Goal: Task Accomplishment & Management: Use online tool/utility

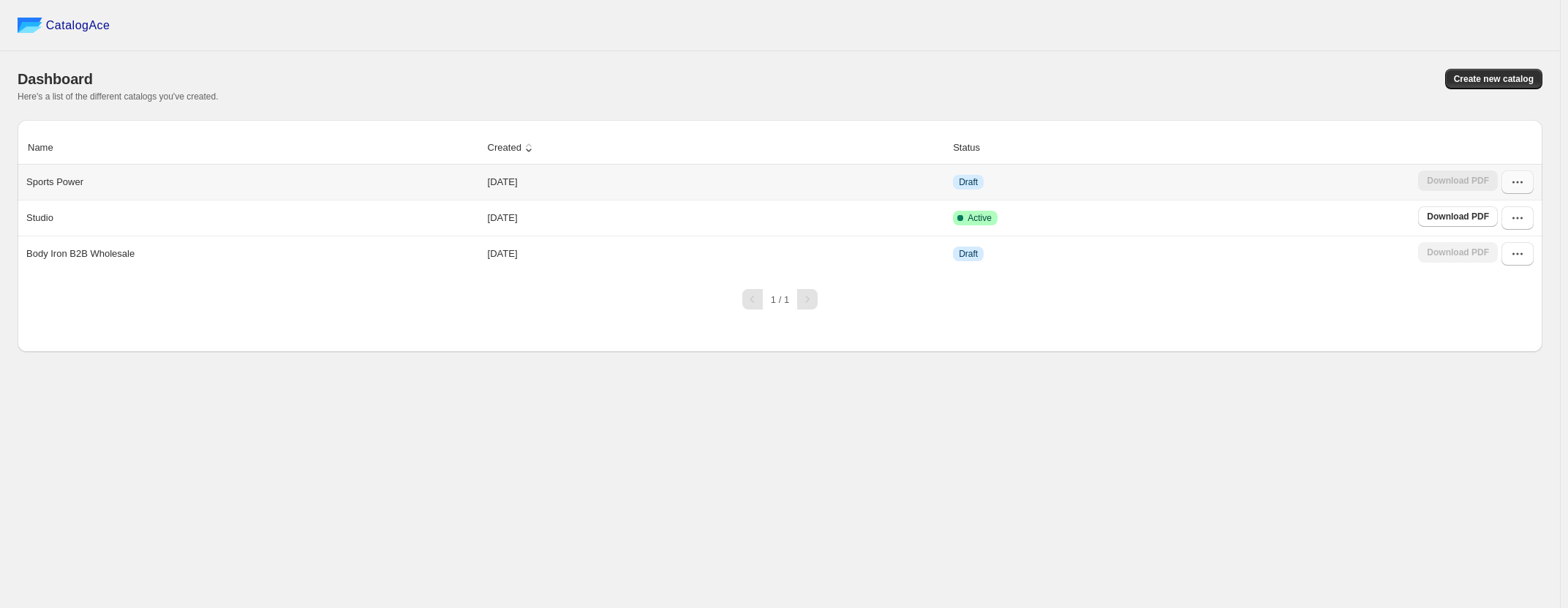
click at [1522, 187] on icon "button" at bounding box center [1518, 182] width 15 height 15
click at [1505, 307] on span "Edit" at bounding box center [1516, 314] width 74 height 15
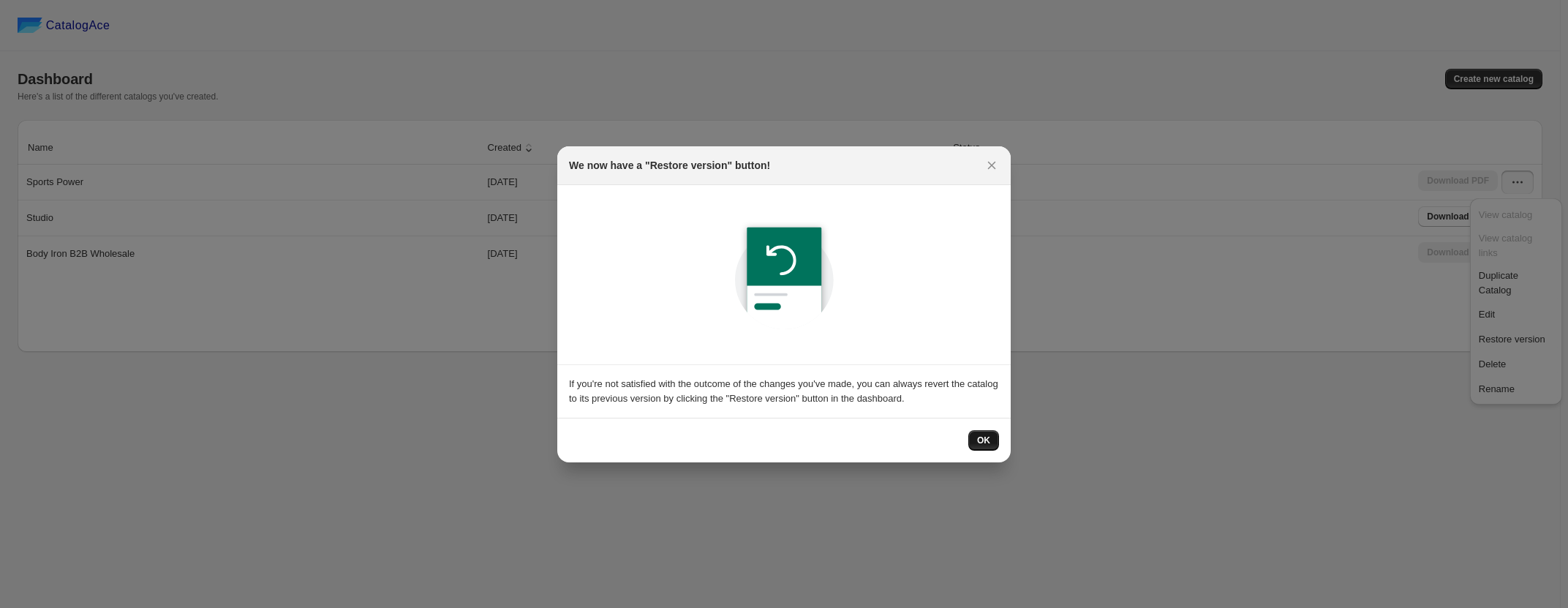
click at [987, 444] on span "OK" at bounding box center [984, 440] width 13 height 12
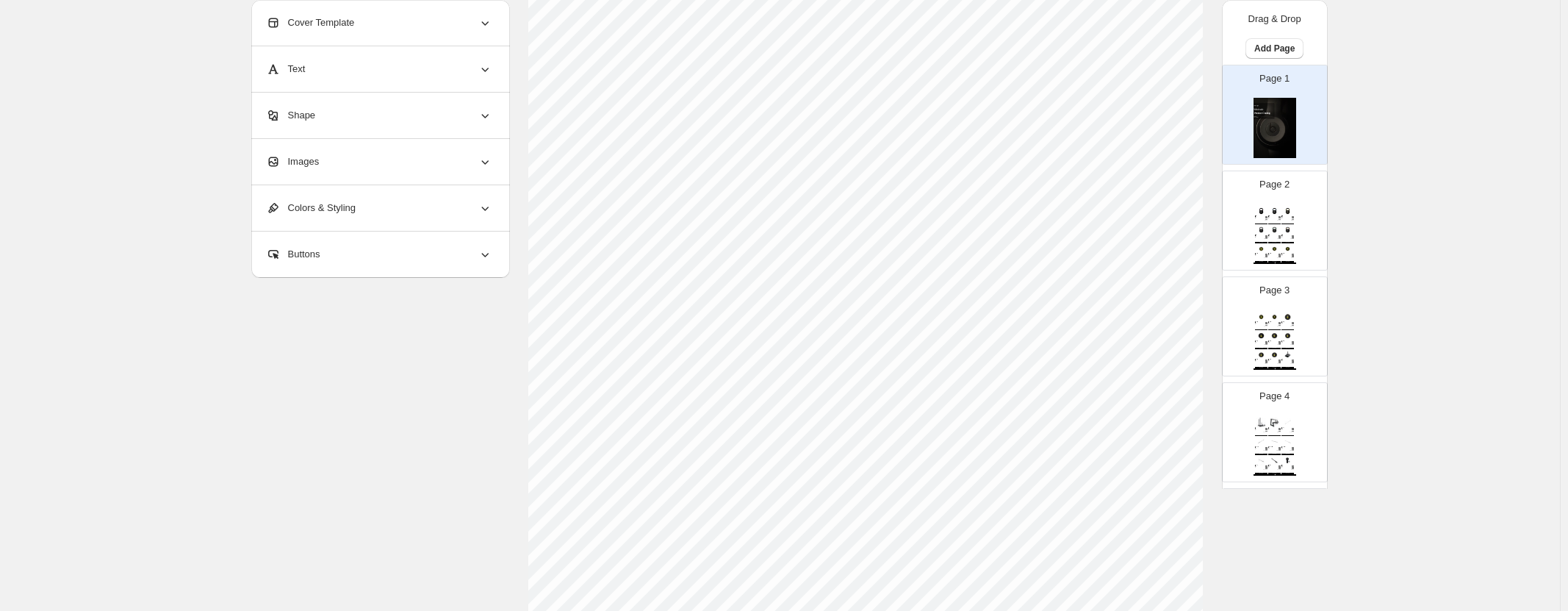
scroll to position [367, 0]
click at [1276, 210] on img at bounding box center [1275, 210] width 13 height 9
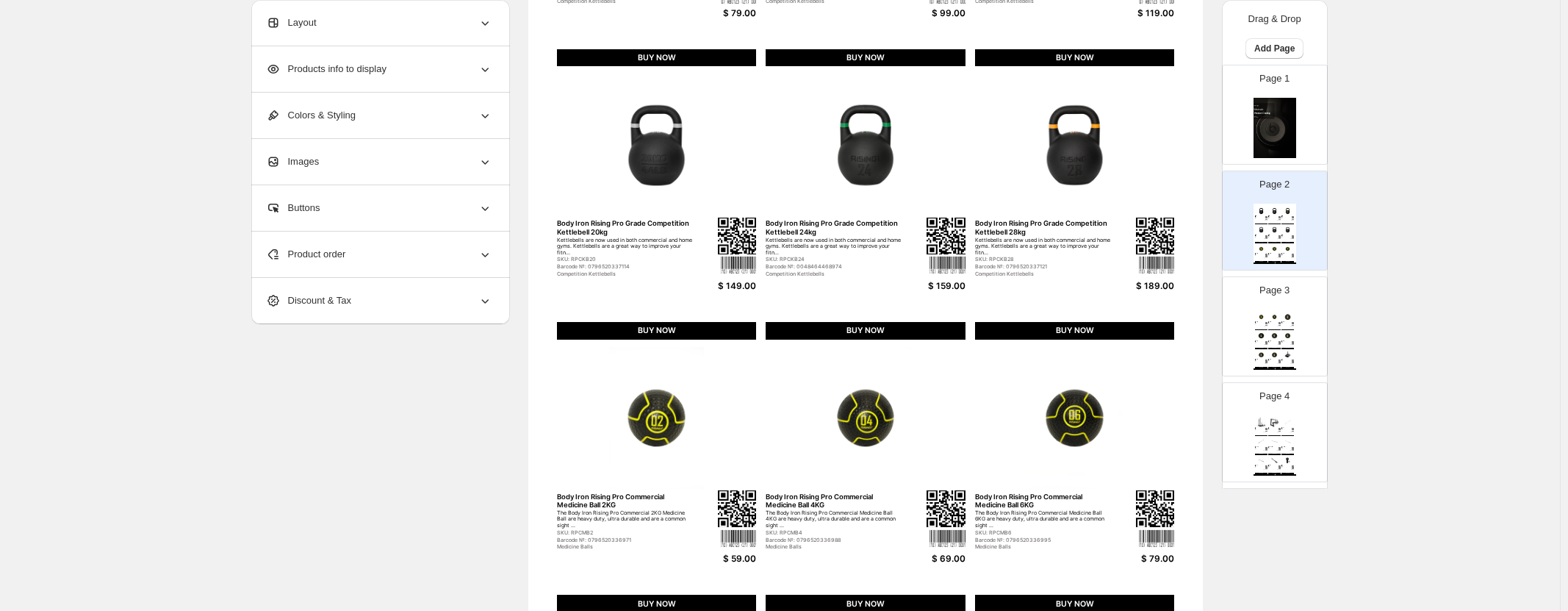
click at [1283, 324] on div "SKU: RPCSB15" at bounding box center [1287, 323] width 9 height 1
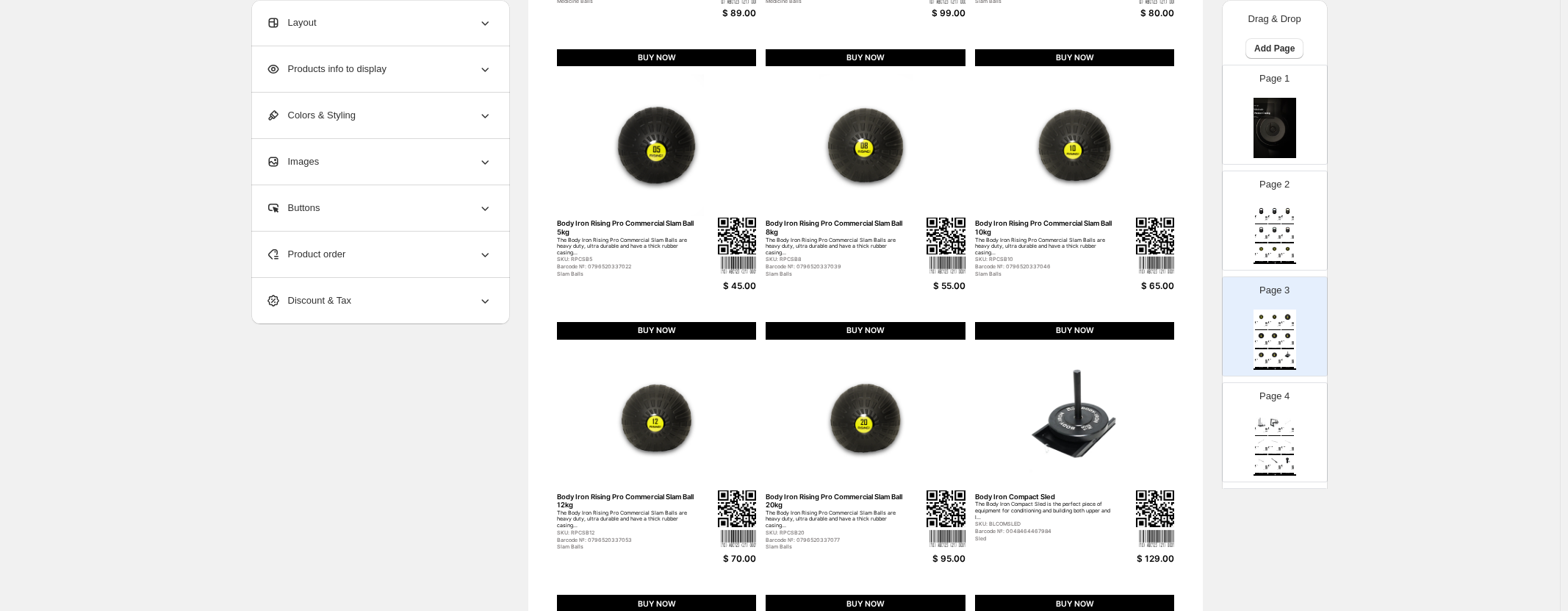
scroll to position [74, 0]
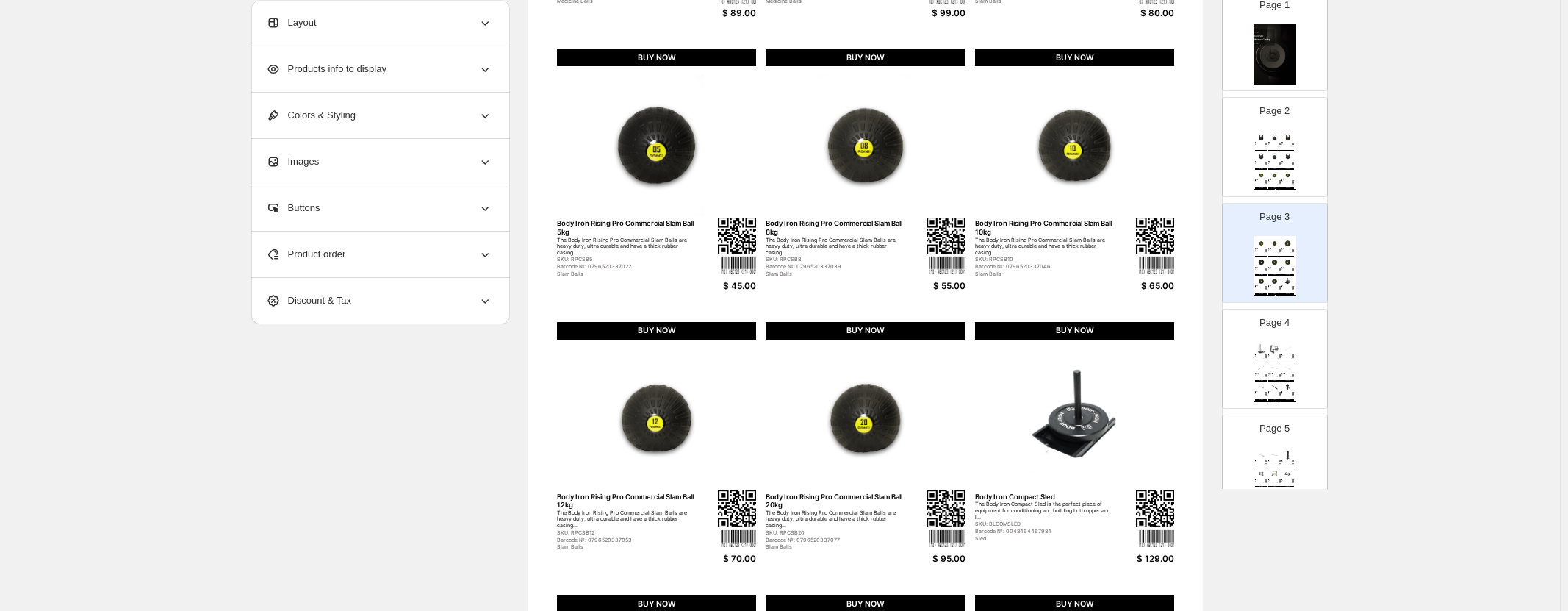
click at [1282, 411] on div "Page 5 Body Iron Commercial 5ft Olympic Barbell The Body Iron 5ft Olympic Barbe…" at bounding box center [1269, 459] width 92 height 99
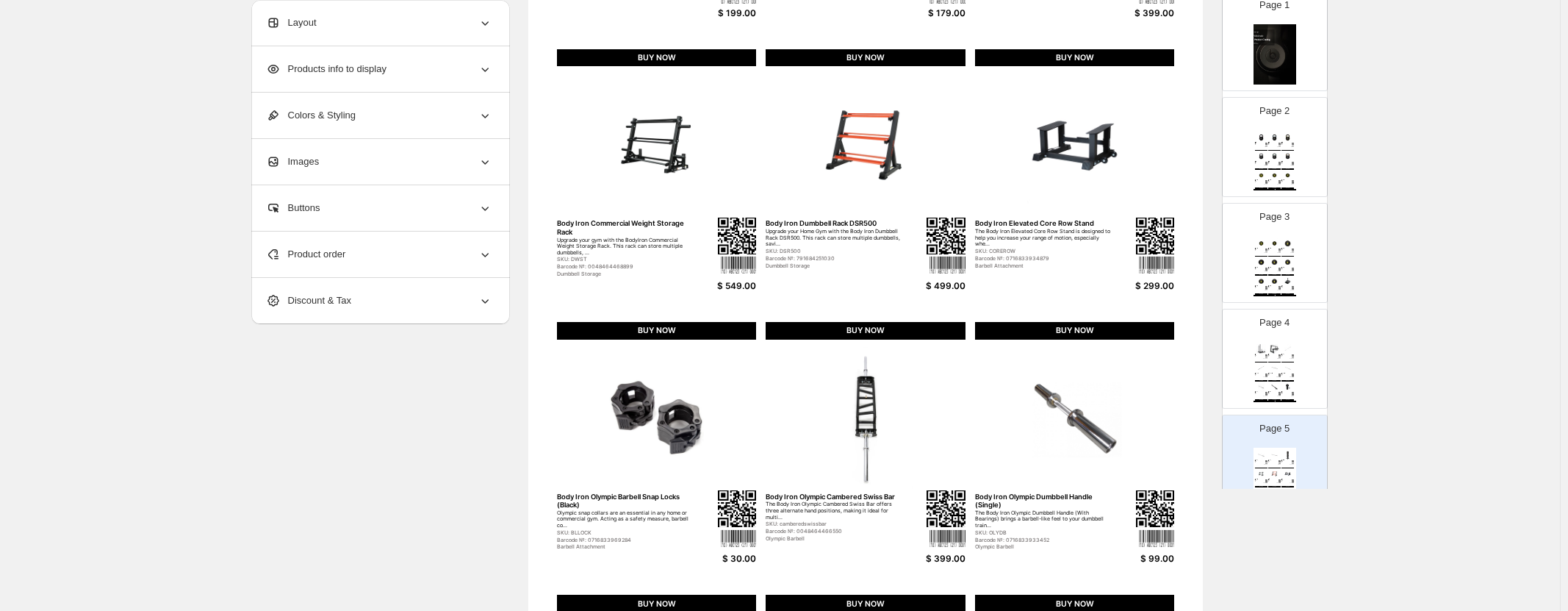
click at [1284, 341] on div "Page 4 Body Iron Commercial Prowler Sled The Body Iron Commercial Prowler Sled …" at bounding box center [1269, 353] width 92 height 99
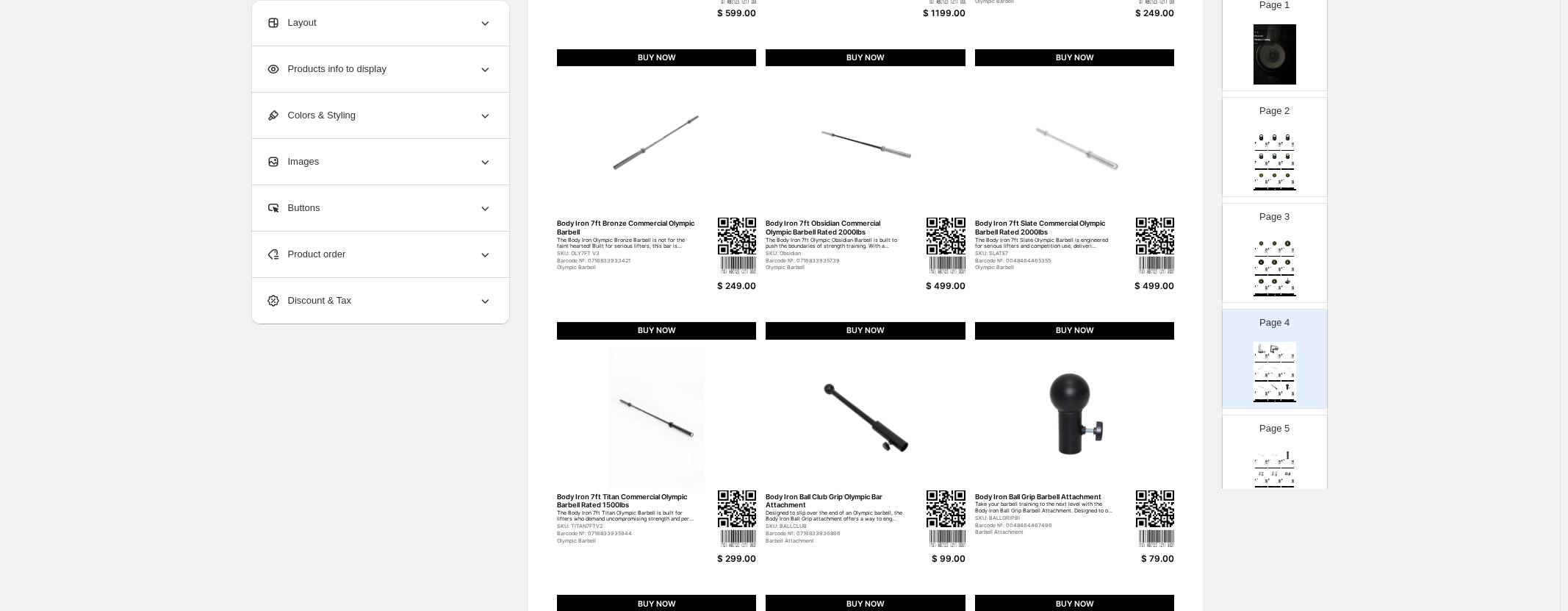
click at [1281, 412] on div "Page 5 Body Iron Commercial 5ft Olympic Barbell The Body Iron 5ft Olympic Barbe…" at bounding box center [1269, 459] width 92 height 99
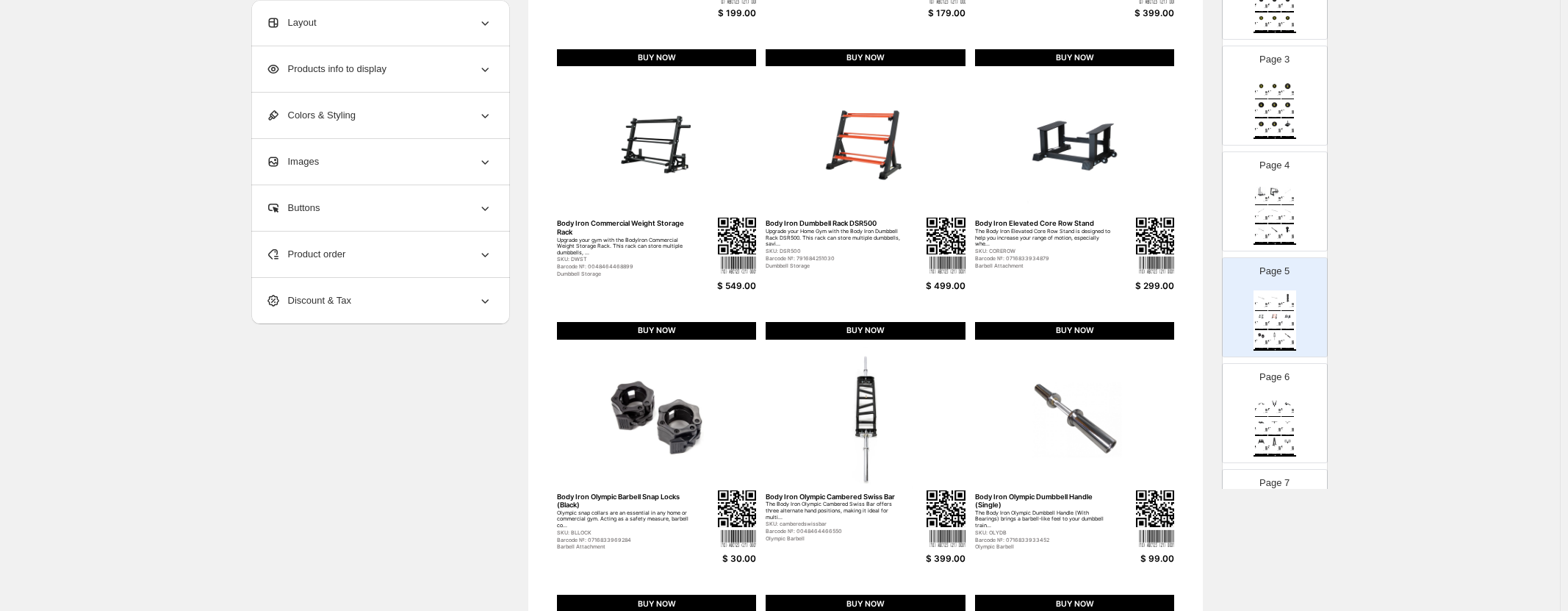
scroll to position [294, 0]
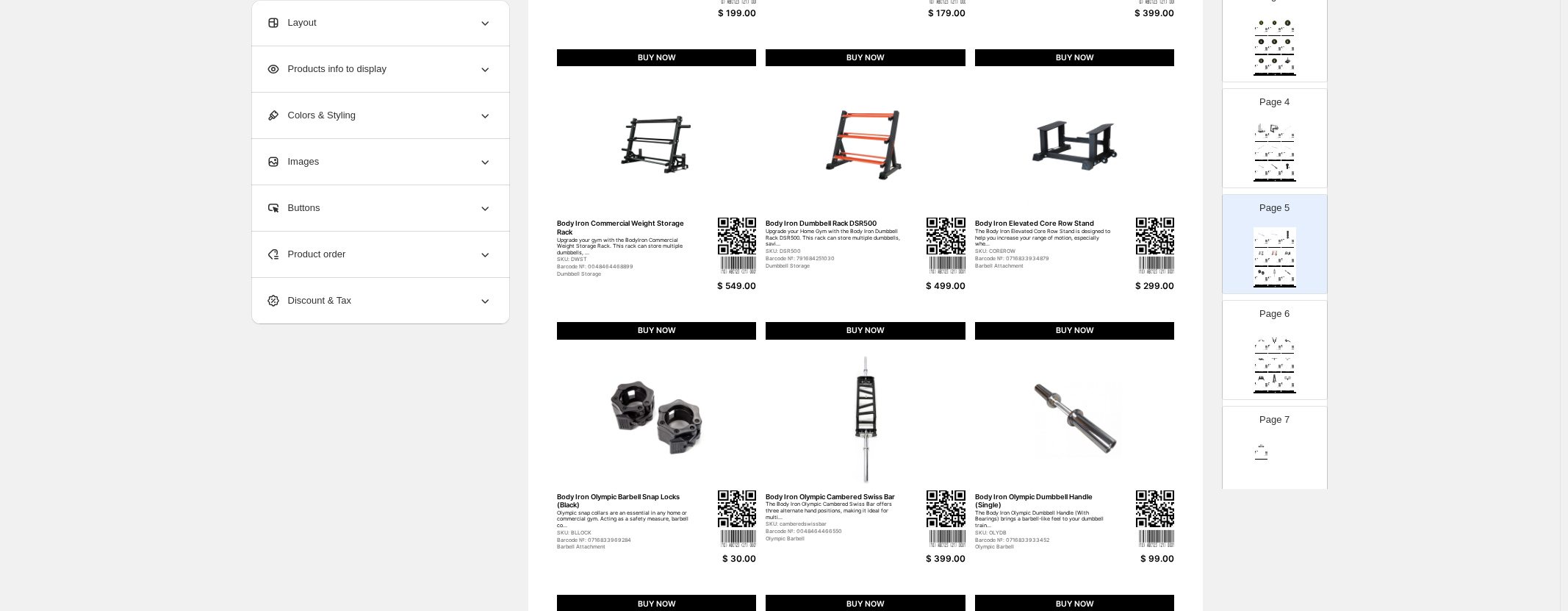
click at [1287, 398] on div "Page 6 Body Iron Pro Multi Grip Attachment Experience the versatility and conve…" at bounding box center [1275, 350] width 104 height 99
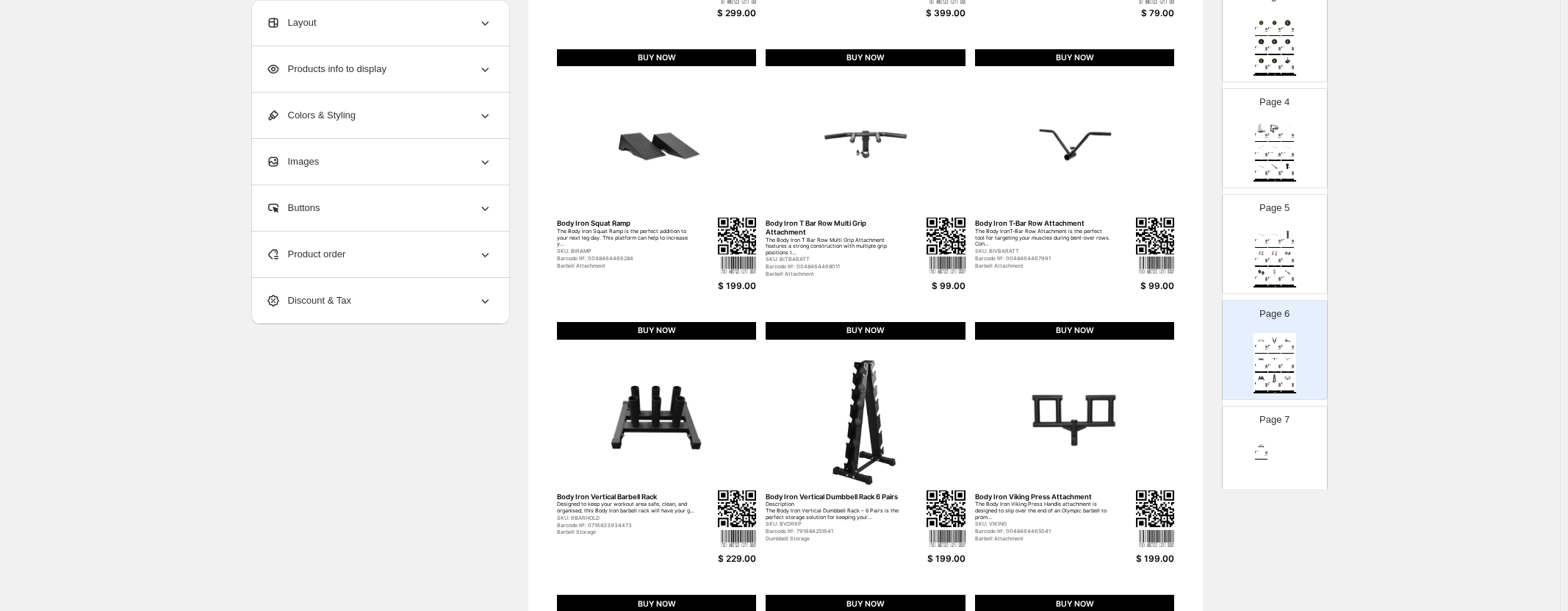
click at [1278, 463] on div "Body Iron Wall Mounted Weight / Barbell Storage Are you tired of tripping over …" at bounding box center [1275, 468] width 42 height 60
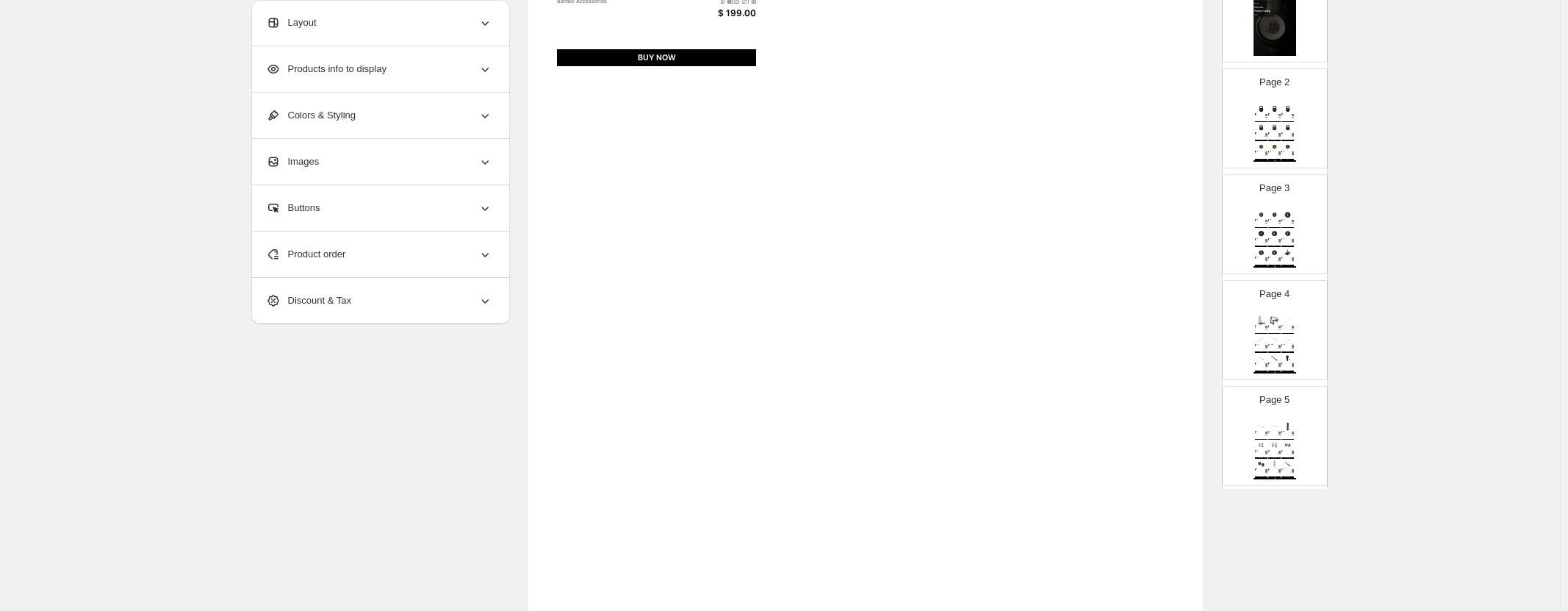
scroll to position [0, 0]
click at [1273, 262] on div "Wholesale Product Catalog | Page undefined" at bounding box center [1275, 263] width 42 height 2
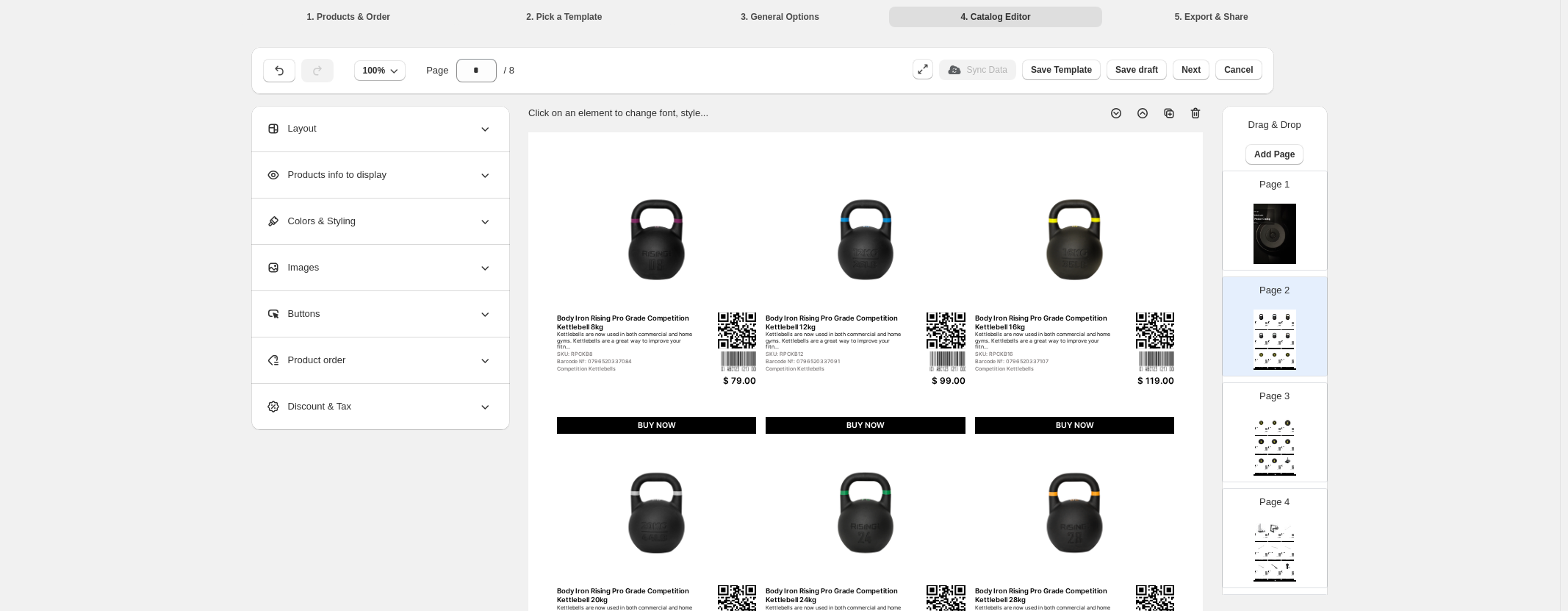
click at [1293, 335] on div "Body Iron Rising Pro Grade Competition Kettlebell 8kg Kettlebells are now used …" at bounding box center [1275, 339] width 42 height 60
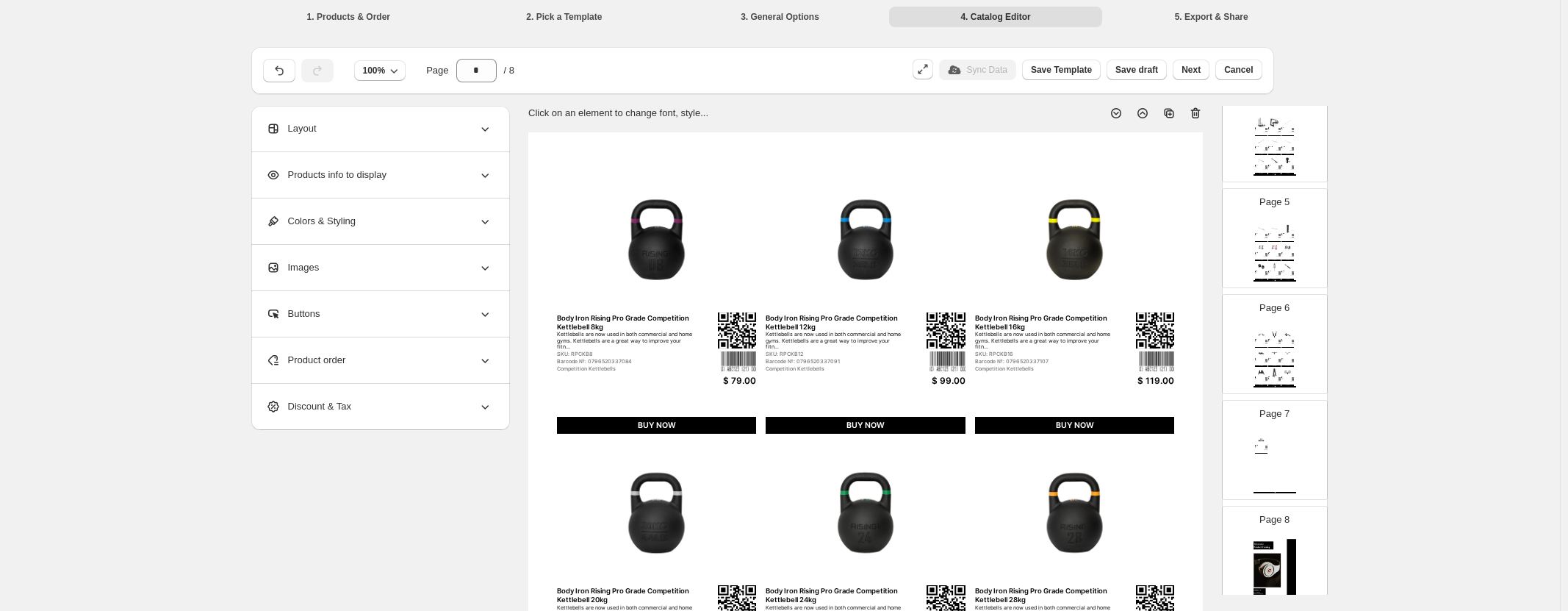
scroll to position [455, 0]
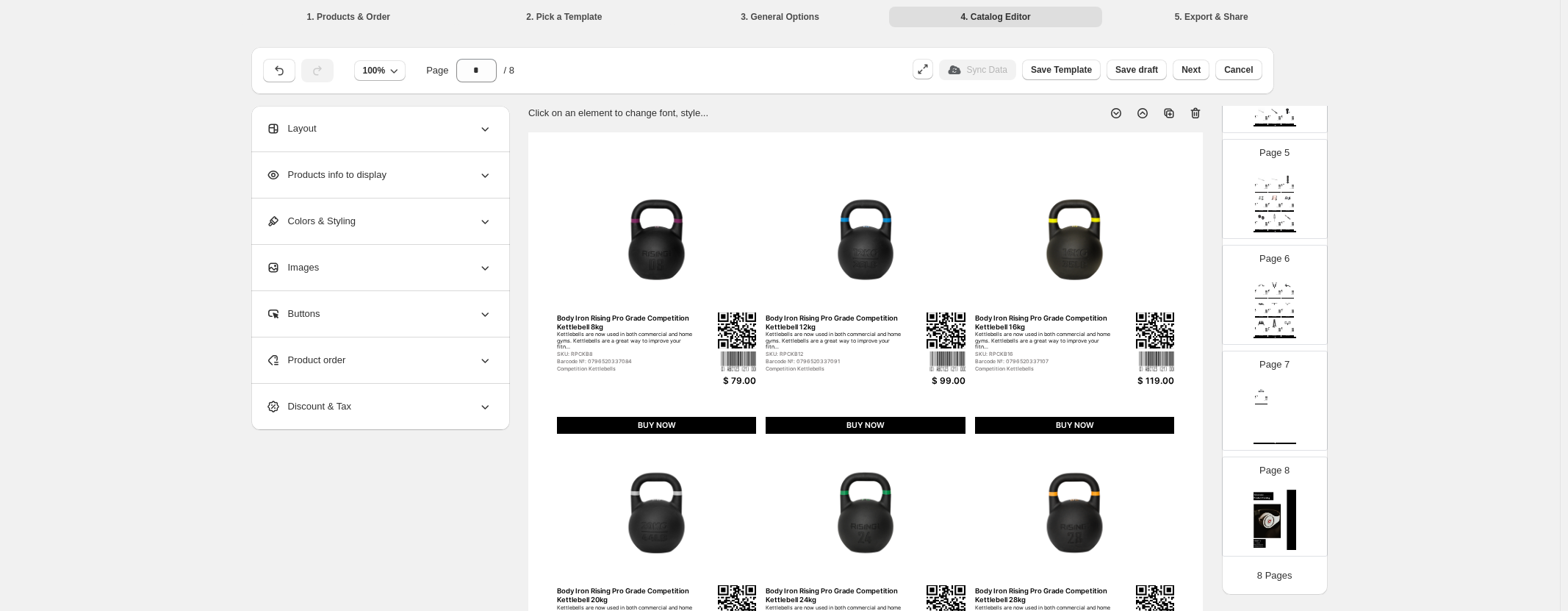
click at [1291, 508] on img at bounding box center [1275, 519] width 42 height 60
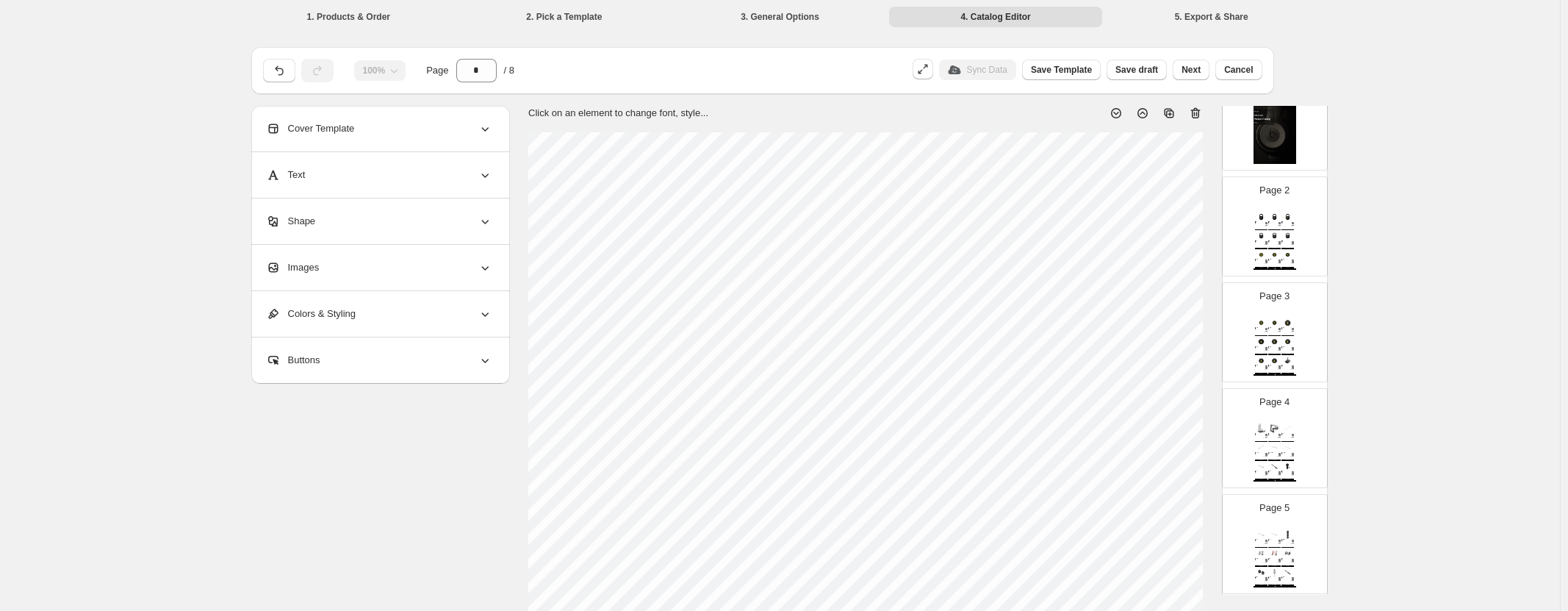
scroll to position [0, 0]
click at [1289, 331] on img at bounding box center [1288, 335] width 13 height 9
type input "*"
